Goal: Information Seeking & Learning: Learn about a topic

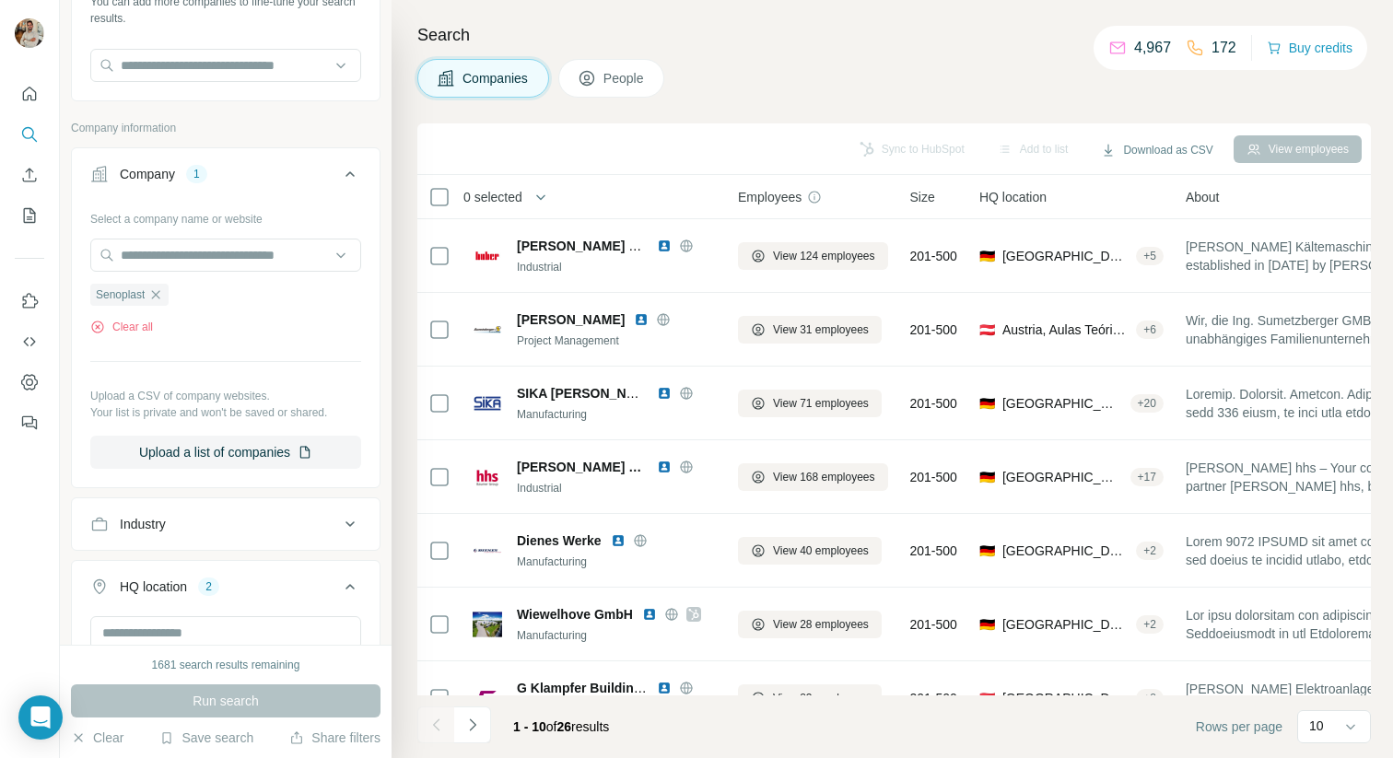
scroll to position [88, 0]
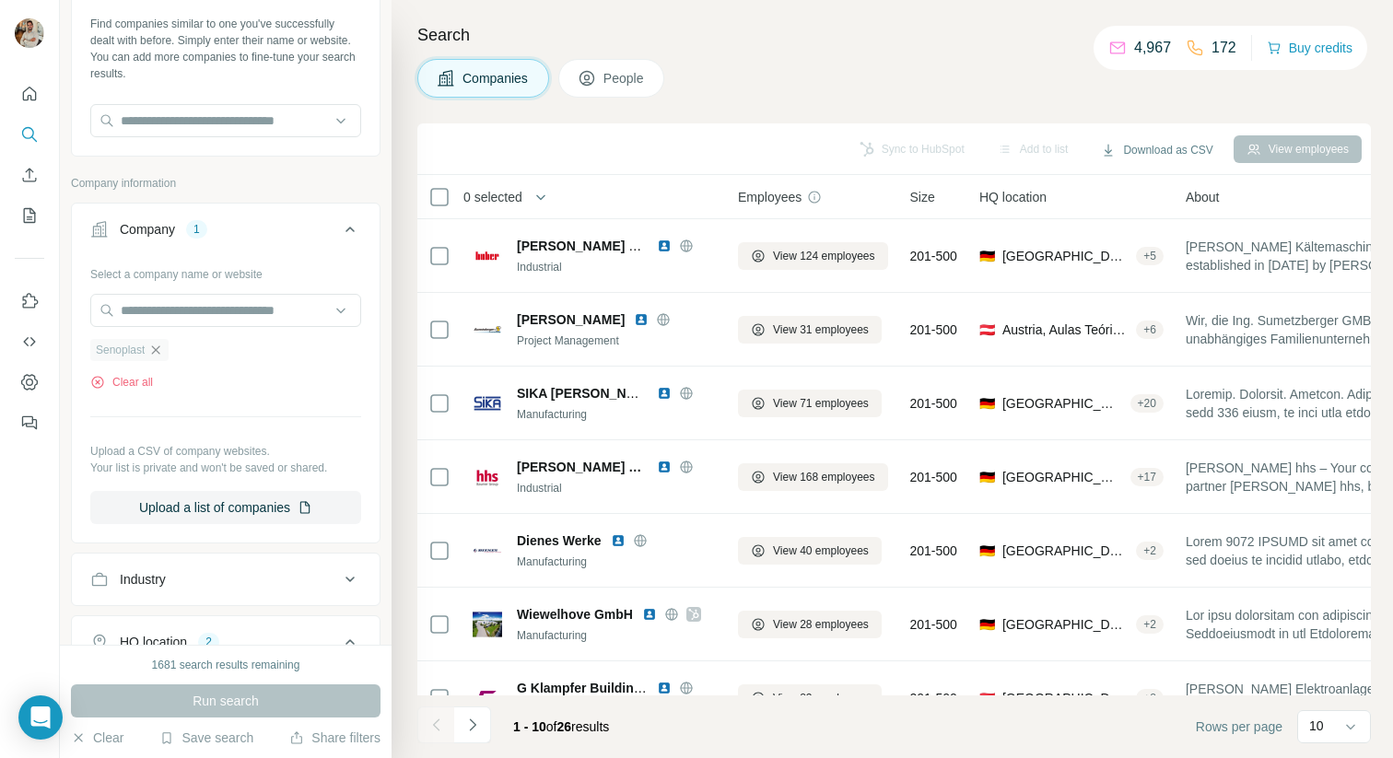
click at [161, 348] on icon "button" at bounding box center [155, 350] width 15 height 15
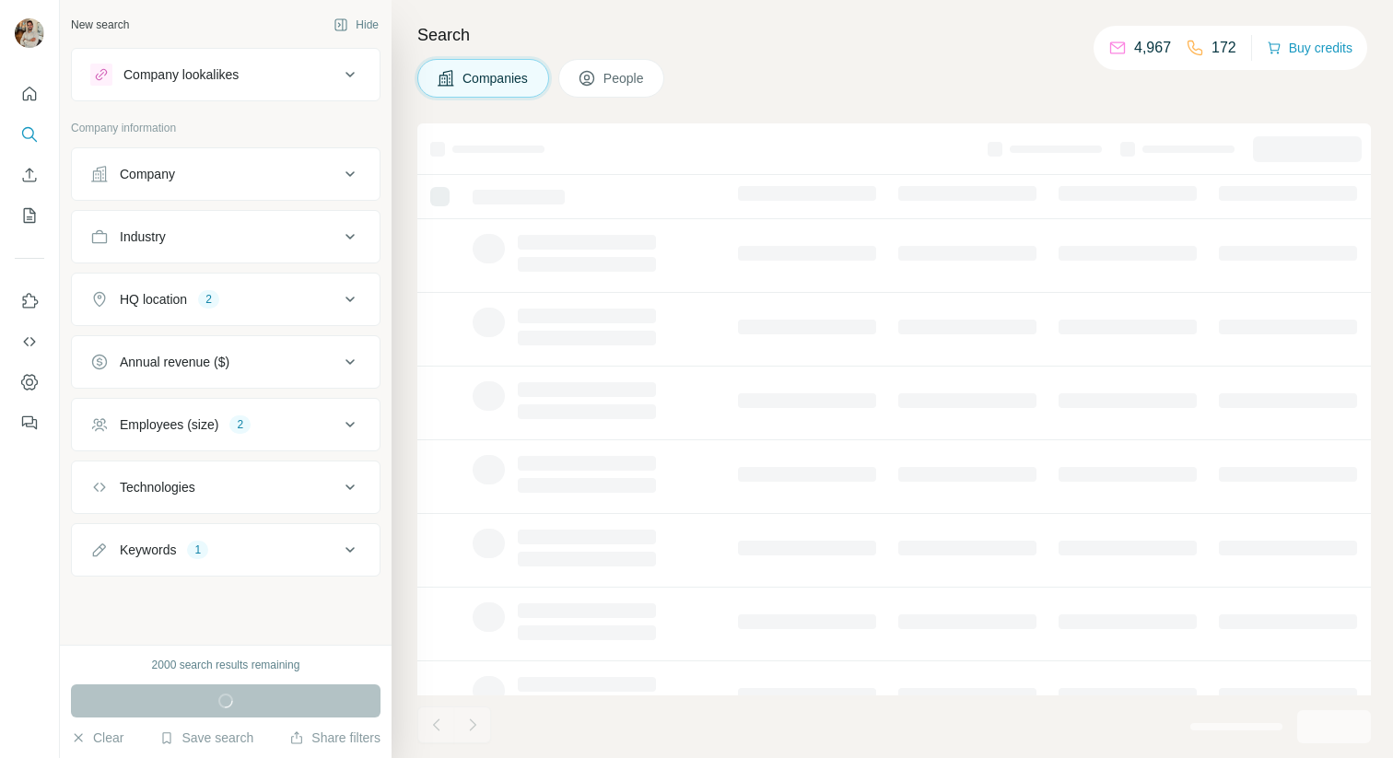
click at [240, 159] on button "Company" at bounding box center [226, 174] width 308 height 44
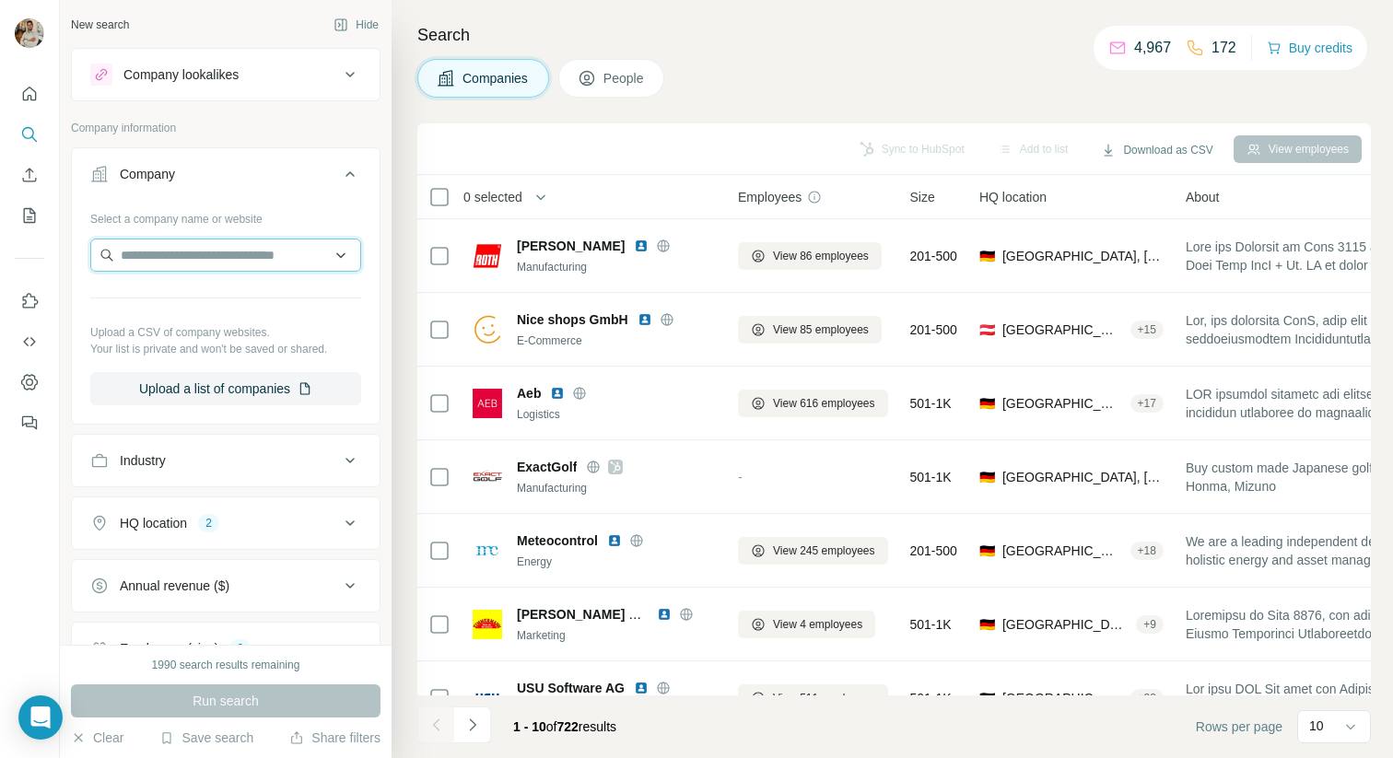
click at [216, 258] on input "text" at bounding box center [225, 255] width 271 height 33
paste input "**********"
type input "**********"
click at [214, 300] on p "Simpleclub" at bounding box center [187, 296] width 88 height 18
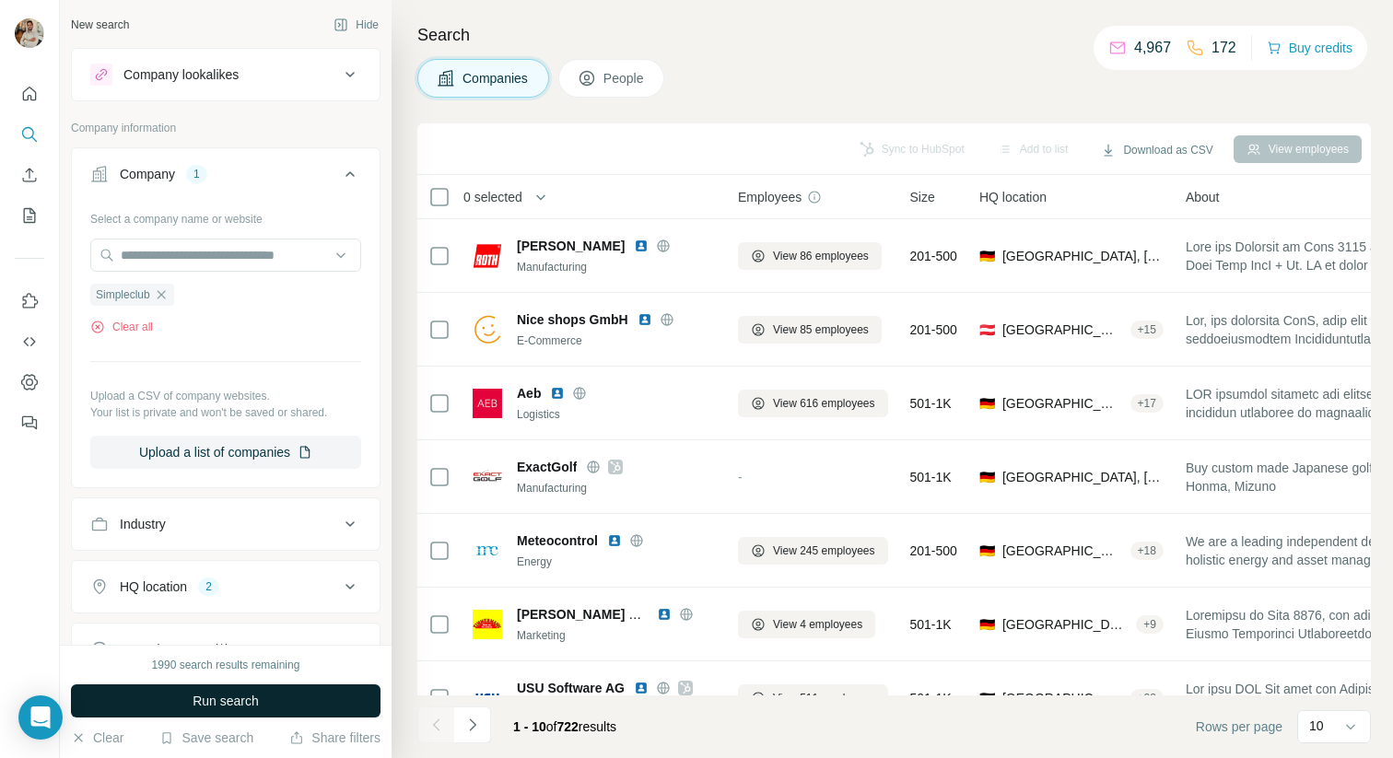
click at [254, 690] on button "Run search" at bounding box center [225, 700] width 309 height 33
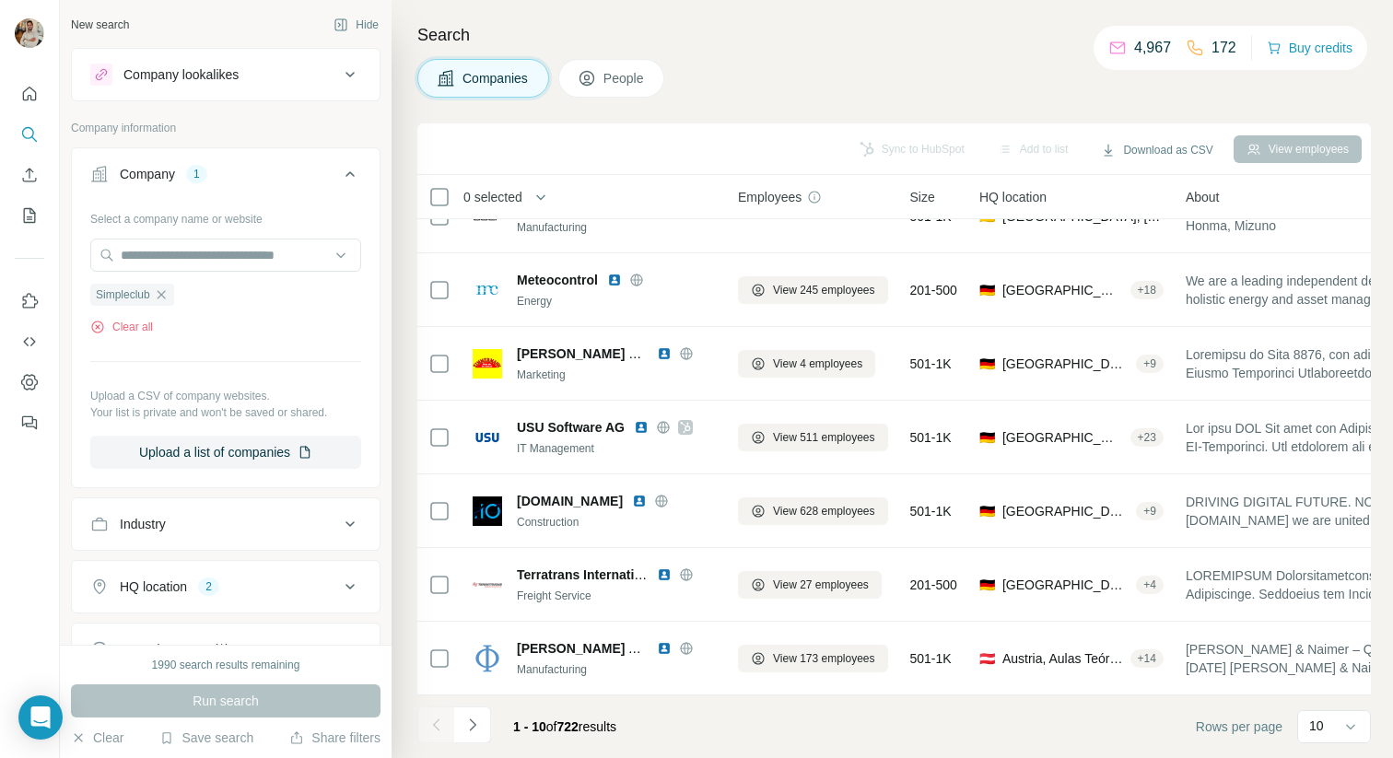
scroll to position [271, 0]
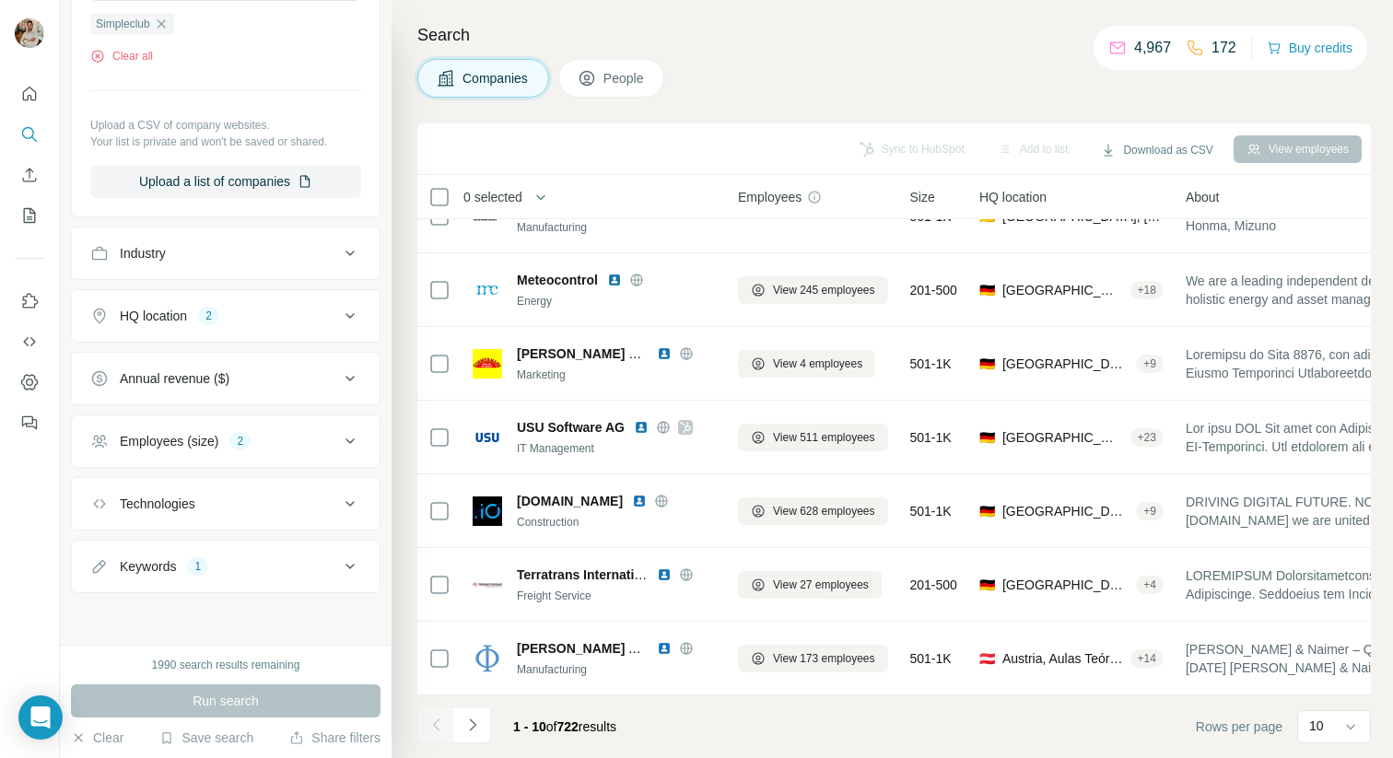
click at [257, 439] on div "Employees (size) 2" at bounding box center [214, 441] width 249 height 18
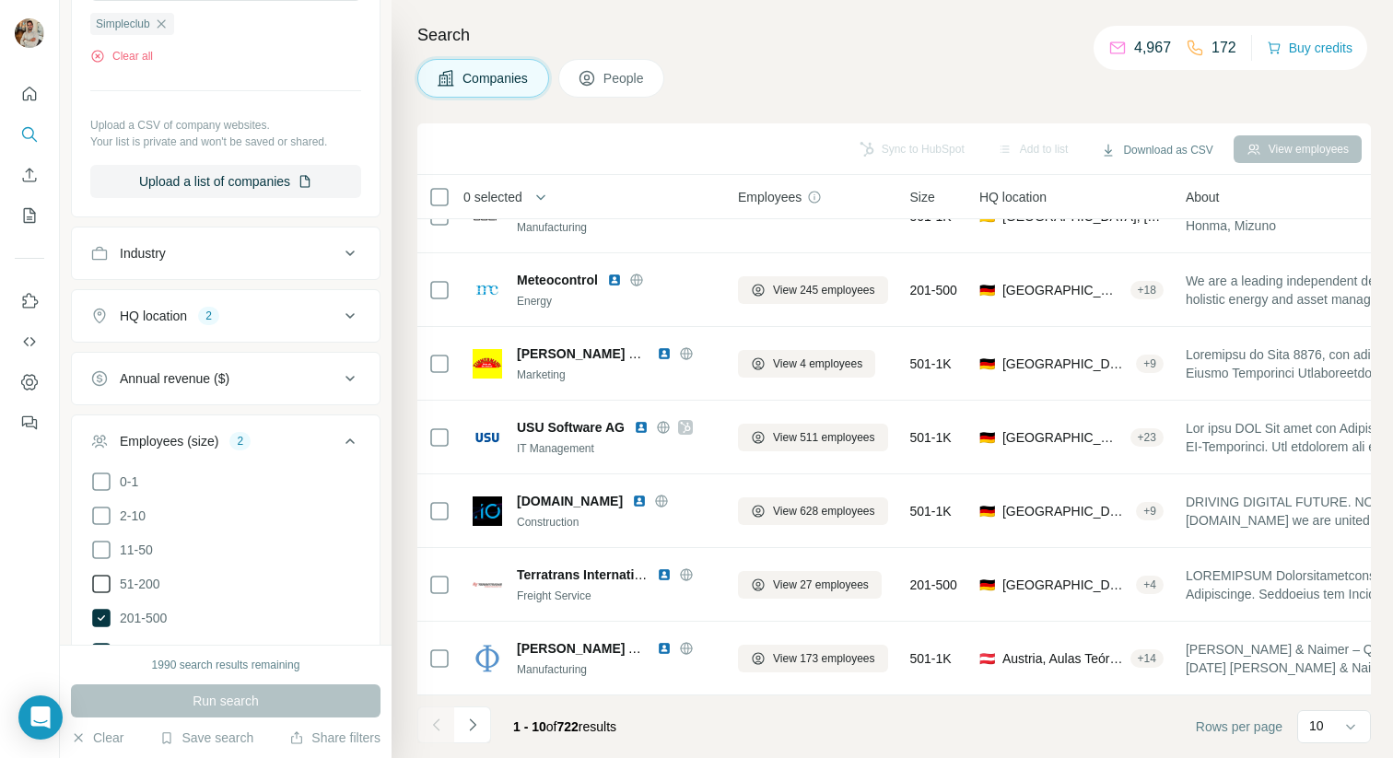
click at [101, 577] on icon at bounding box center [101, 584] width 22 height 22
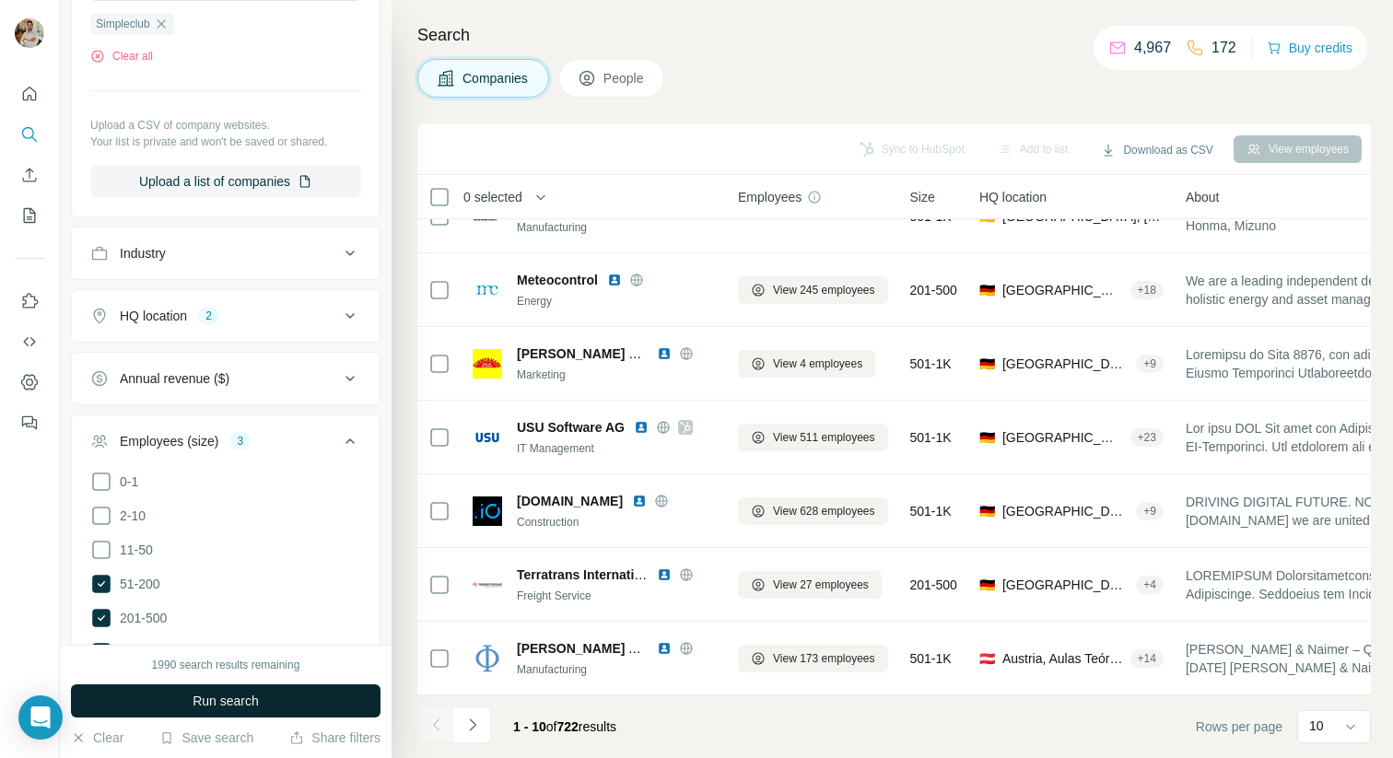
click at [172, 710] on button "Run search" at bounding box center [225, 700] width 309 height 33
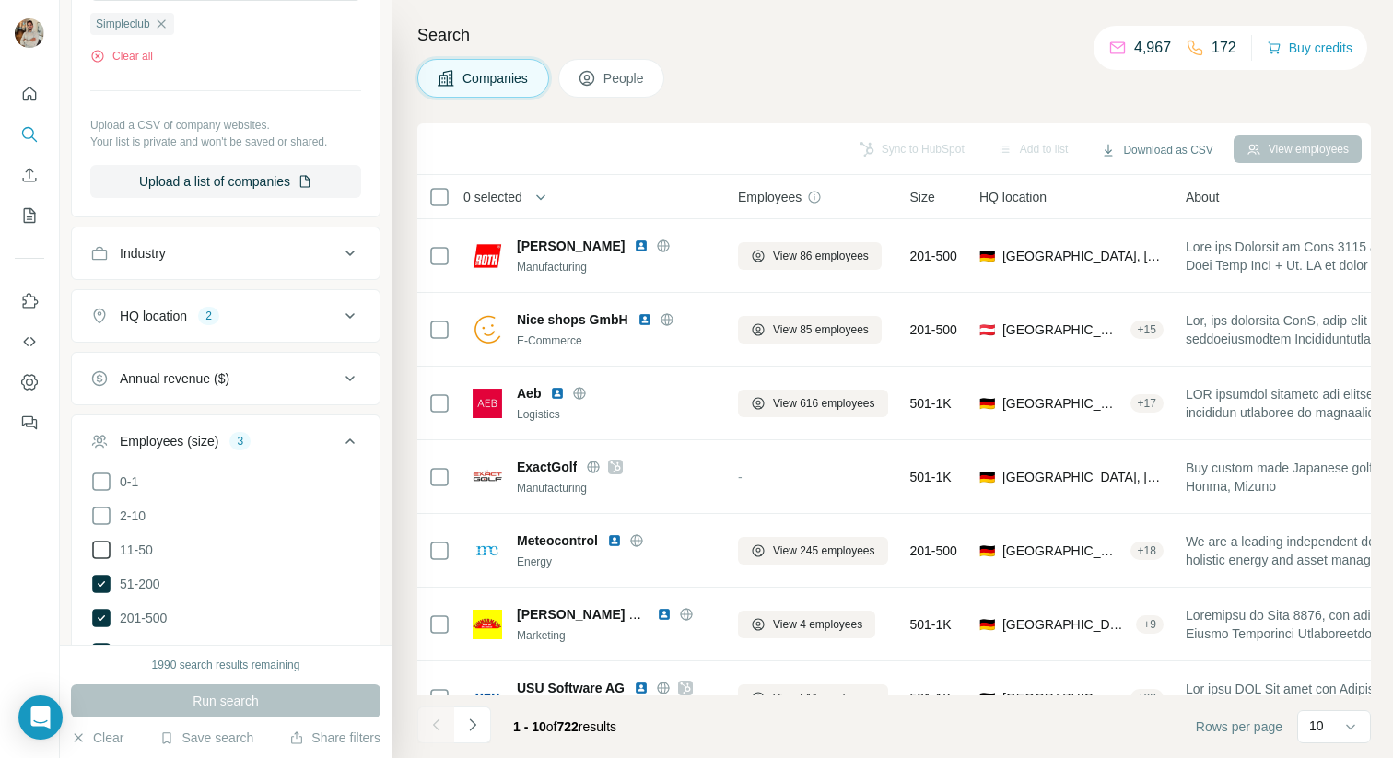
click at [142, 550] on span "11-50" at bounding box center [132, 550] width 41 height 18
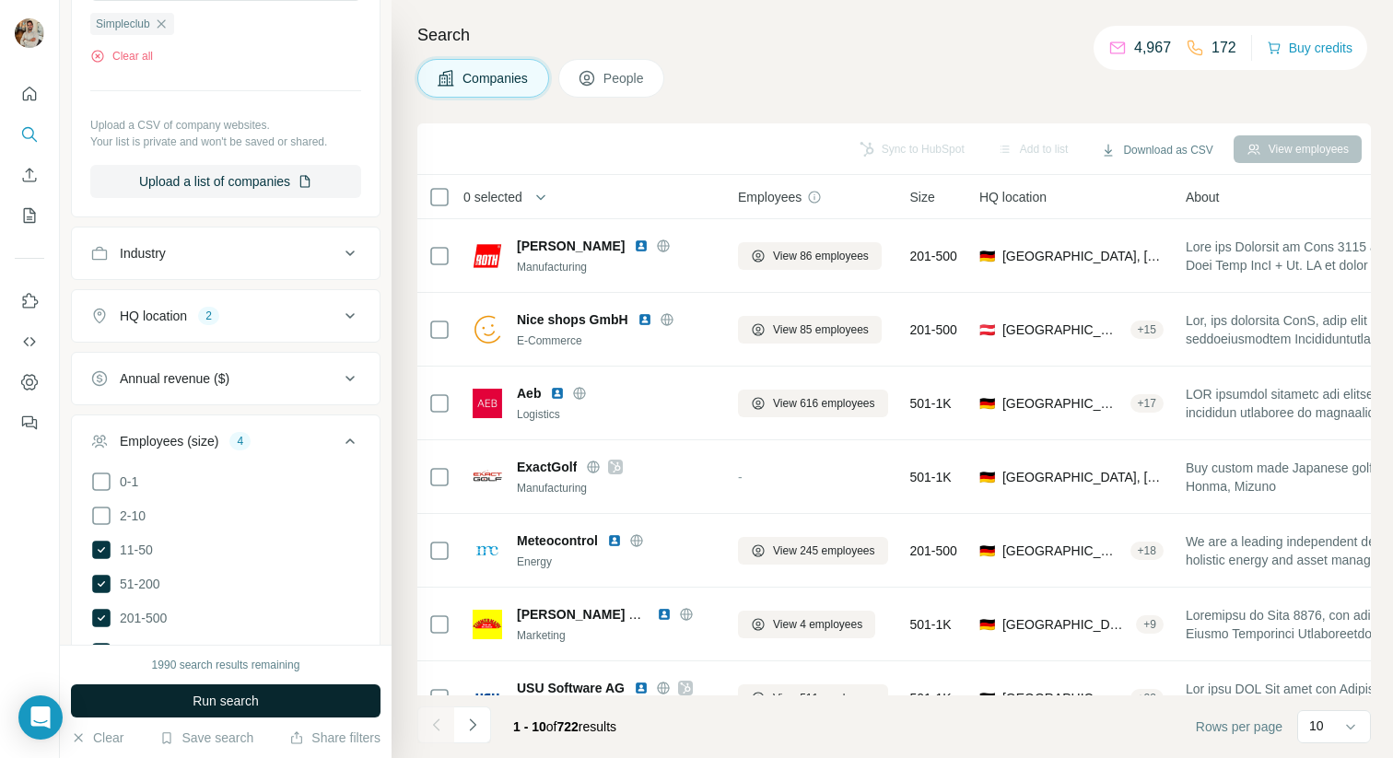
click at [243, 693] on span "Run search" at bounding box center [225, 701] width 66 height 18
click at [255, 694] on span "Run search" at bounding box center [225, 701] width 66 height 18
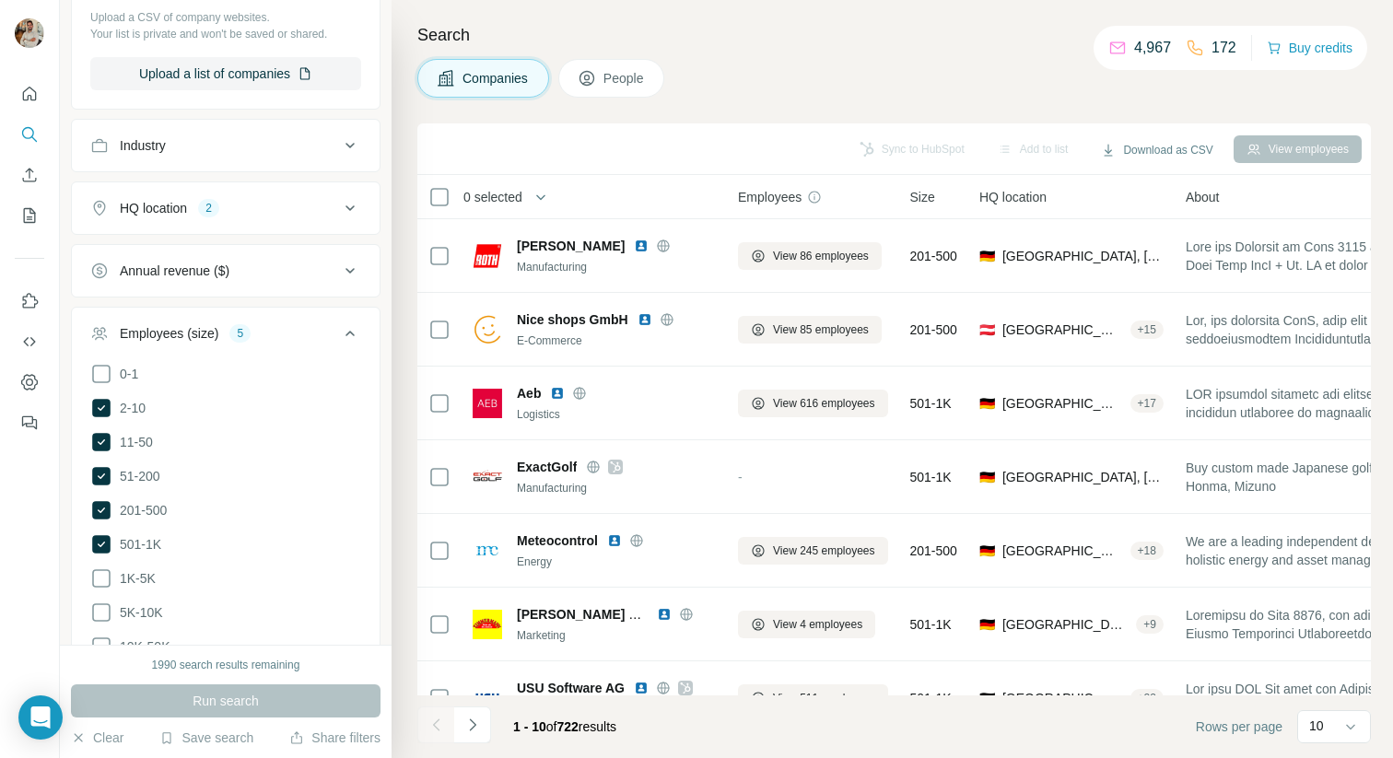
scroll to position [377, 0]
click at [262, 225] on button "HQ location 2" at bounding box center [226, 210] width 308 height 44
